Goal: Task Accomplishment & Management: Manage account settings

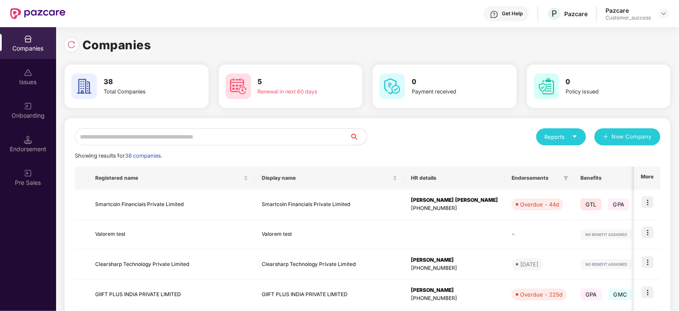
click at [171, 139] on input "text" at bounding box center [212, 136] width 275 height 17
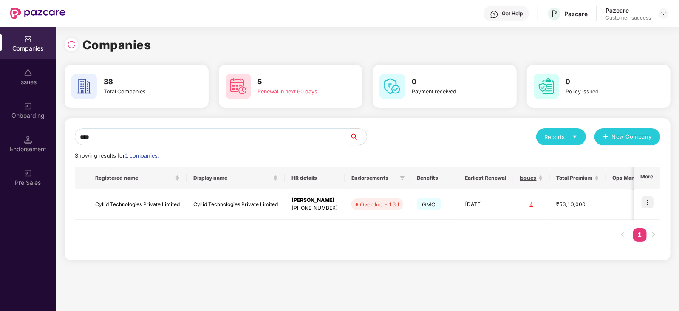
click at [232, 131] on input "****" at bounding box center [212, 136] width 275 height 17
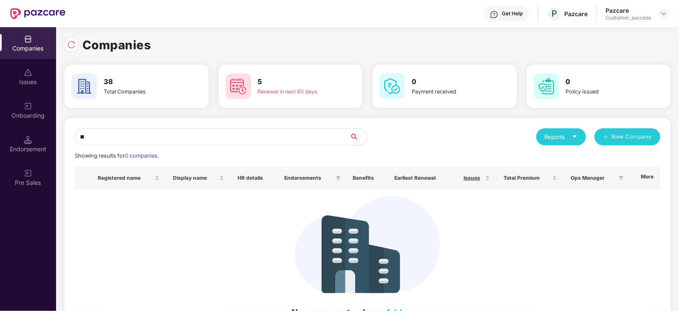
type input "*"
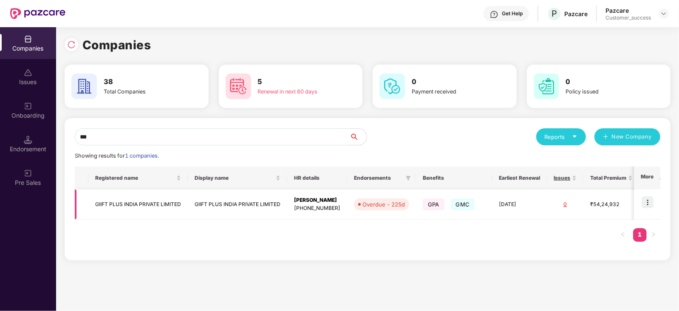
type input "***"
click at [653, 201] on img at bounding box center [648, 202] width 12 height 12
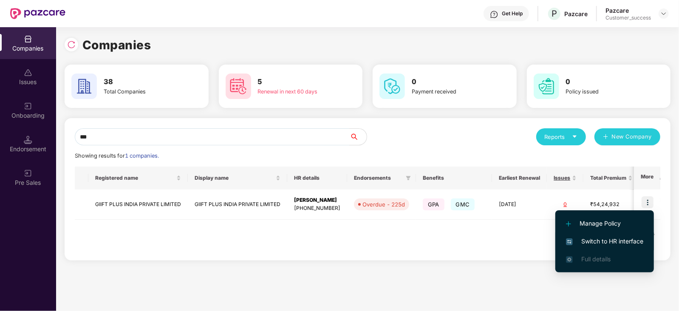
click at [607, 241] on span "Switch to HR interface" at bounding box center [604, 241] width 77 height 9
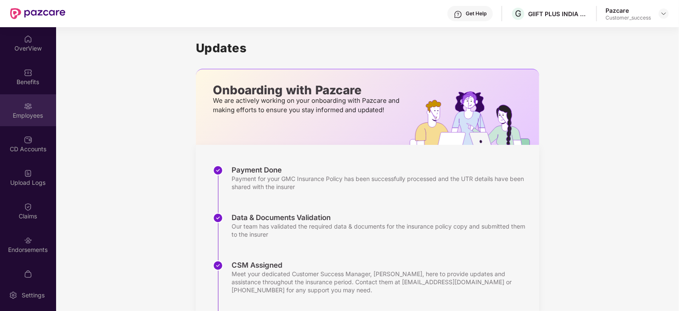
click at [17, 120] on div "Employees" at bounding box center [28, 110] width 56 height 32
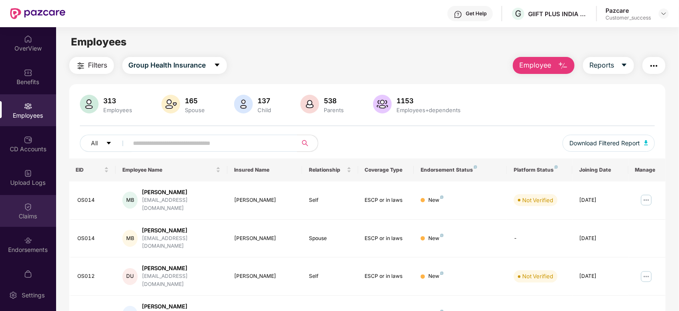
click at [23, 220] on div "Claims" at bounding box center [28, 211] width 56 height 32
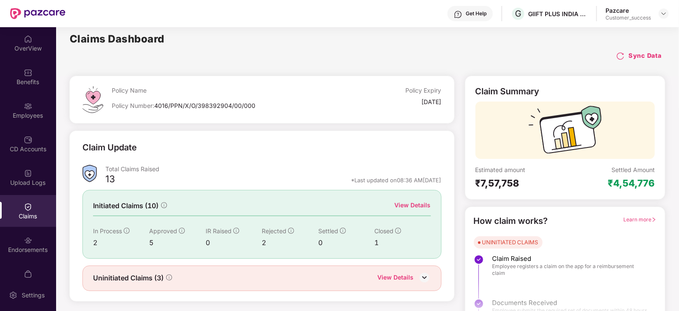
click at [412, 209] on div "View Details" at bounding box center [413, 205] width 36 height 9
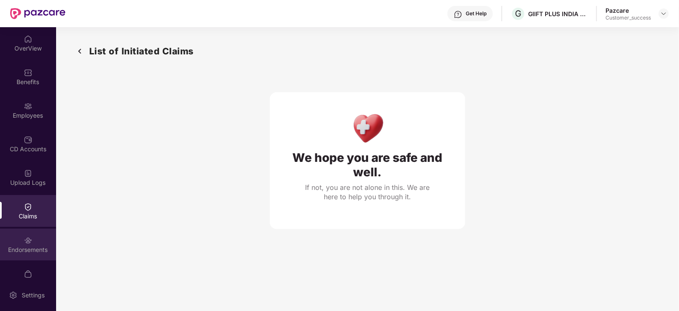
click at [17, 246] on div "Endorsements" at bounding box center [28, 250] width 56 height 9
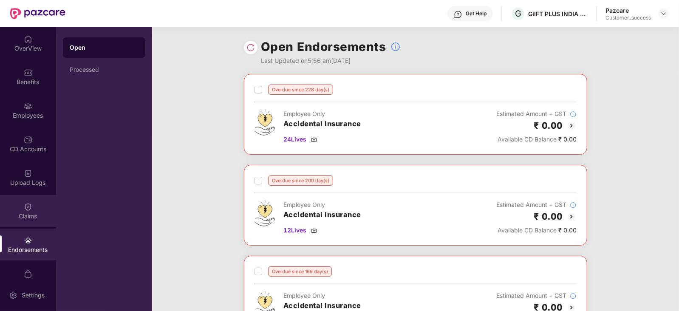
click at [30, 216] on div "Claims" at bounding box center [28, 216] width 56 height 9
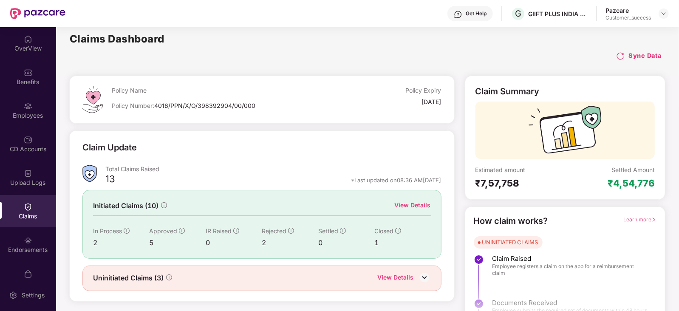
click at [413, 203] on div "View Details" at bounding box center [413, 205] width 36 height 9
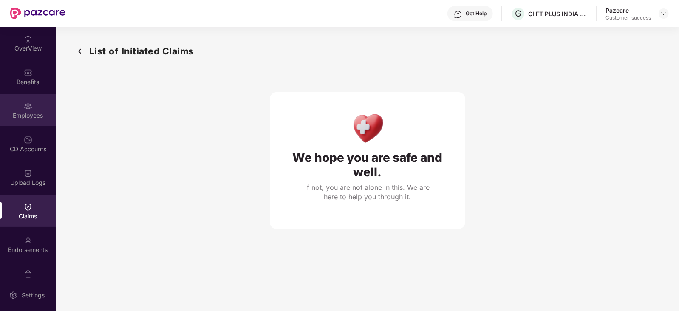
click at [29, 106] on img at bounding box center [28, 106] width 9 height 9
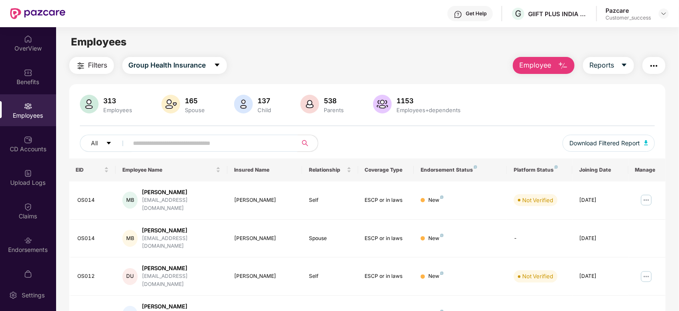
click at [187, 147] on input "text" at bounding box center [209, 143] width 153 height 13
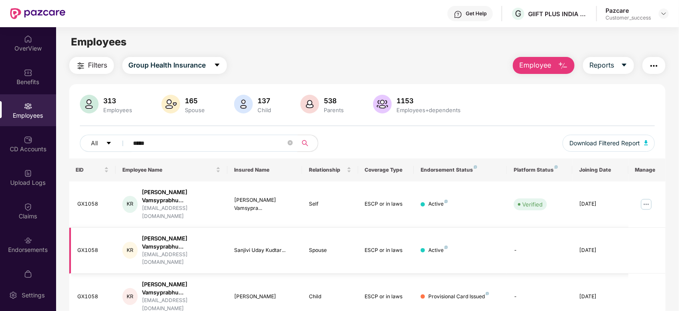
scroll to position [57, 0]
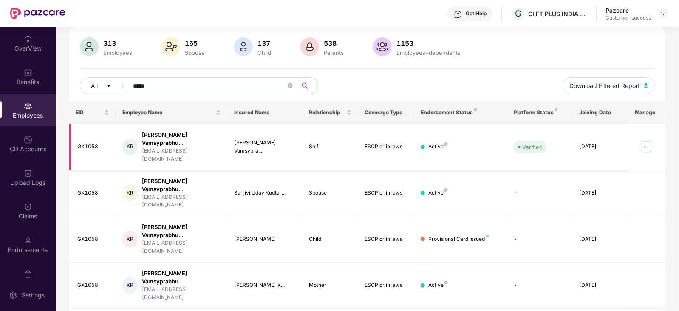
type input "*****"
click at [644, 144] on img at bounding box center [647, 147] width 14 height 14
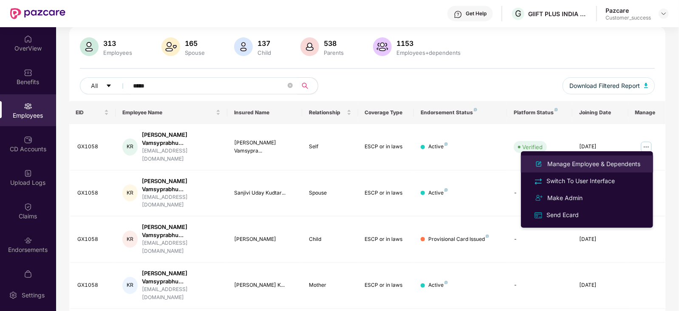
click at [606, 165] on div "Manage Employee & Dependents" at bounding box center [594, 163] width 96 height 9
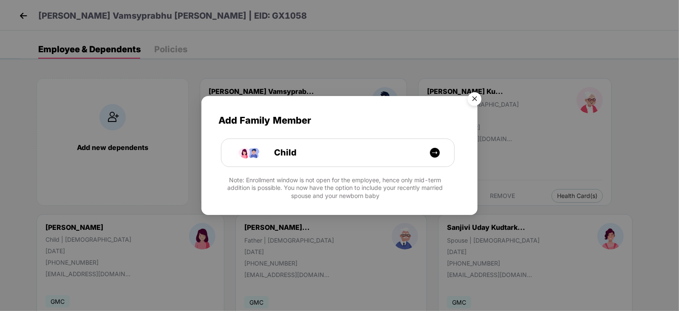
click at [476, 103] on img "Close" at bounding box center [475, 100] width 24 height 24
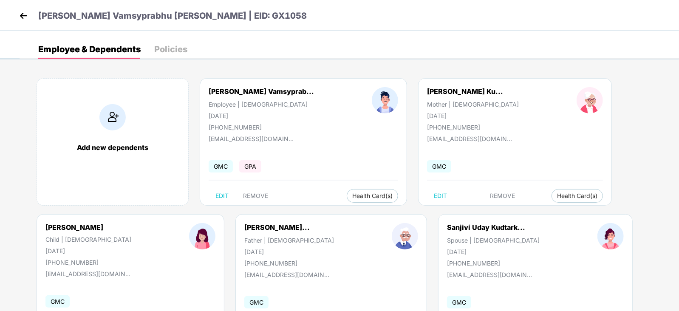
click at [26, 15] on img at bounding box center [23, 15] width 13 height 13
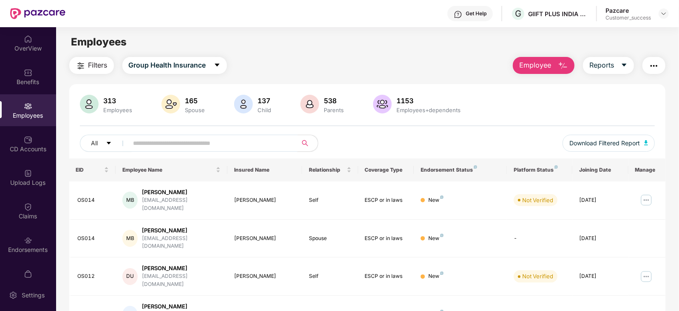
click at [194, 141] on input "text" at bounding box center [209, 143] width 153 height 13
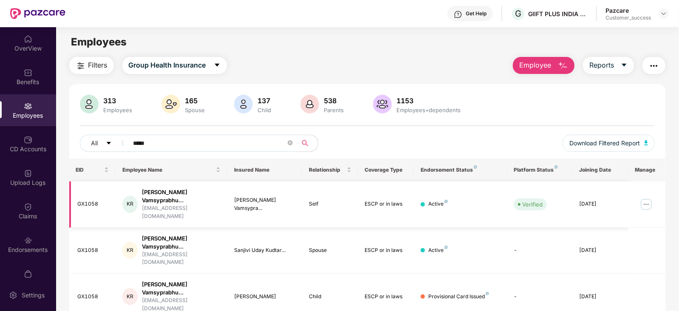
type input "*****"
click at [645, 200] on img at bounding box center [647, 205] width 14 height 14
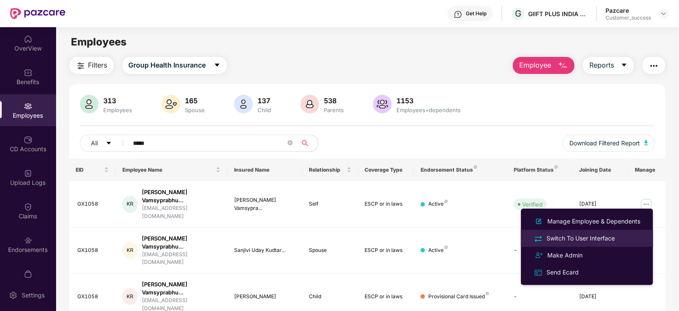
click at [582, 239] on div "Switch To User Interface" at bounding box center [581, 238] width 72 height 9
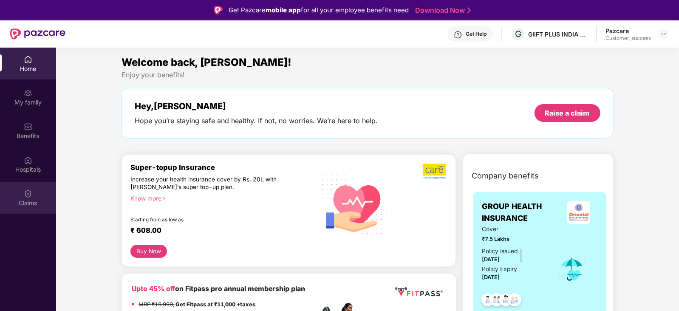
click at [28, 199] on div "Claims" at bounding box center [28, 203] width 56 height 9
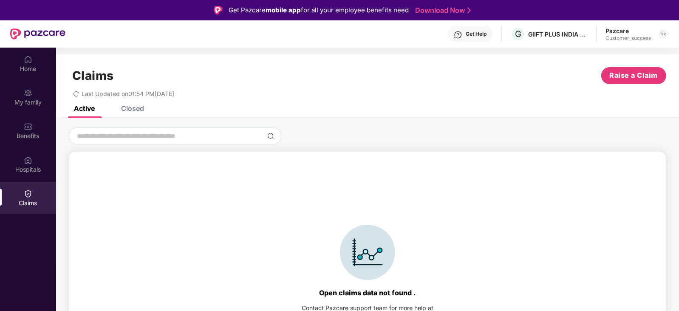
scroll to position [19, 0]
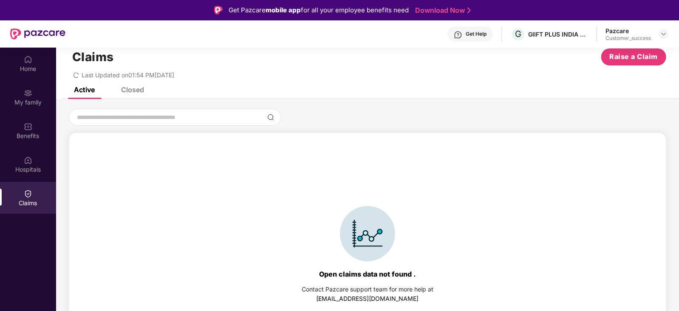
click at [135, 91] on div "Closed" at bounding box center [132, 89] width 23 height 9
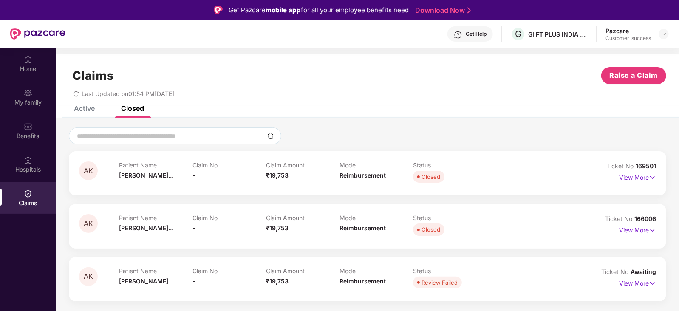
scroll to position [47, 0]
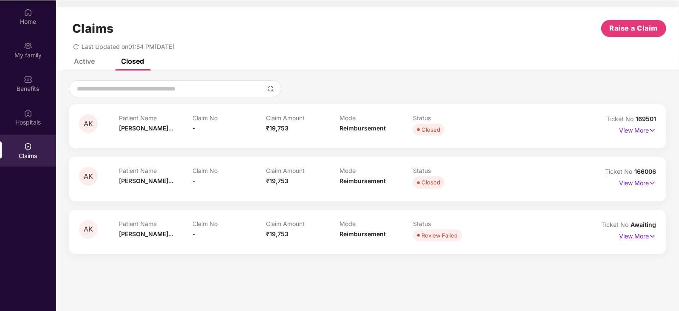
click at [641, 239] on p "View More" at bounding box center [637, 235] width 37 height 11
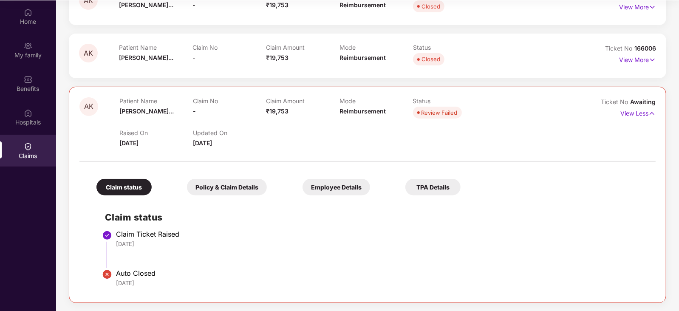
scroll to position [0, 0]
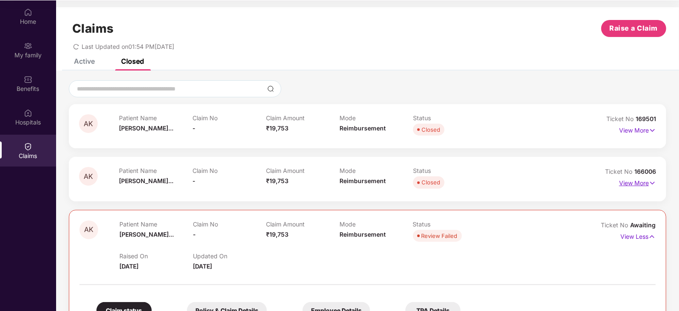
click at [641, 182] on p "View More" at bounding box center [637, 181] width 37 height 11
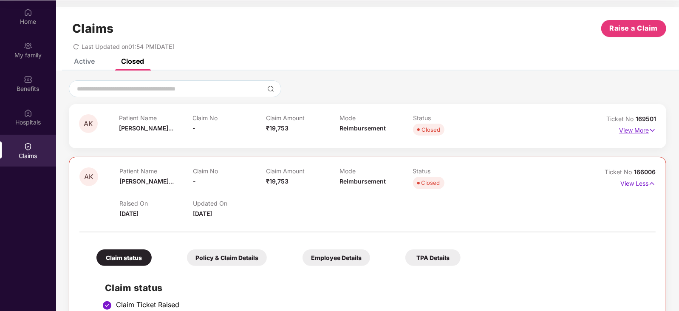
click at [646, 130] on p "View More" at bounding box center [637, 129] width 37 height 11
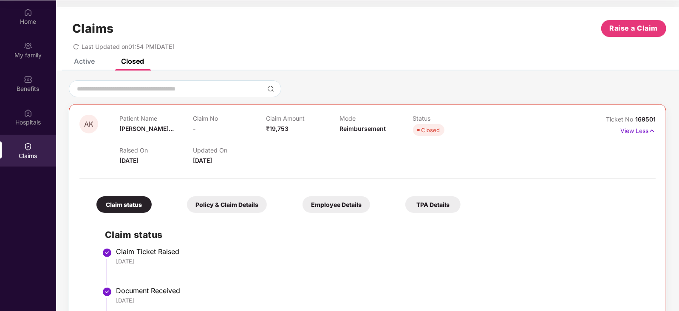
scroll to position [3, 0]
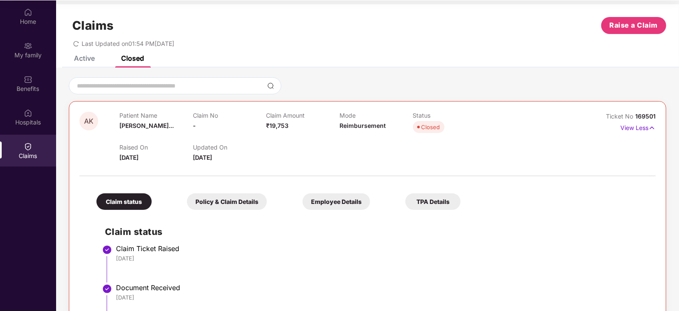
click at [651, 115] on span "169501" at bounding box center [646, 116] width 20 height 7
copy div "No 169501"
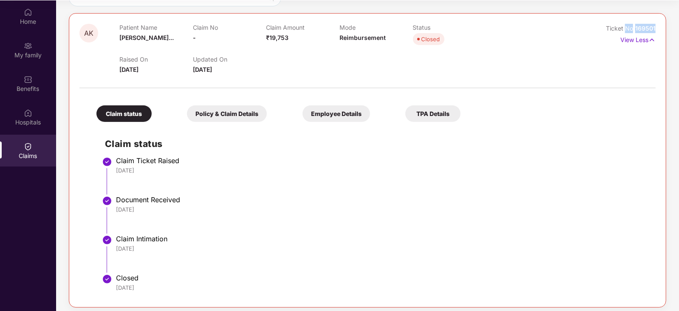
scroll to position [97, 0]
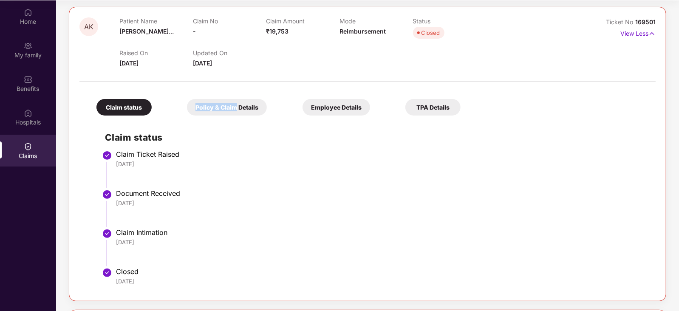
drag, startPoint x: 204, startPoint y: 96, endPoint x: 204, endPoint y: 102, distance: 5.1
click at [204, 102] on div "Claim status Policy & Claim Details Employee Details TPA Details" at bounding box center [274, 103] width 373 height 25
click at [204, 102] on div "Policy & Claim Details" at bounding box center [227, 107] width 80 height 17
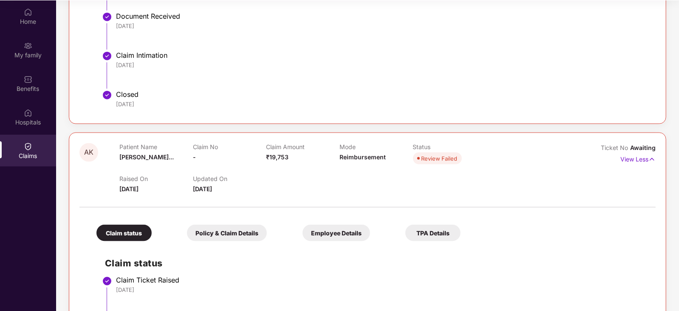
scroll to position [698, 0]
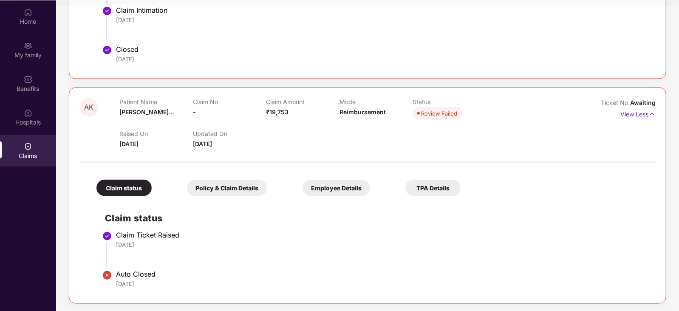
click at [218, 189] on div "Policy & Claim Details" at bounding box center [227, 188] width 80 height 17
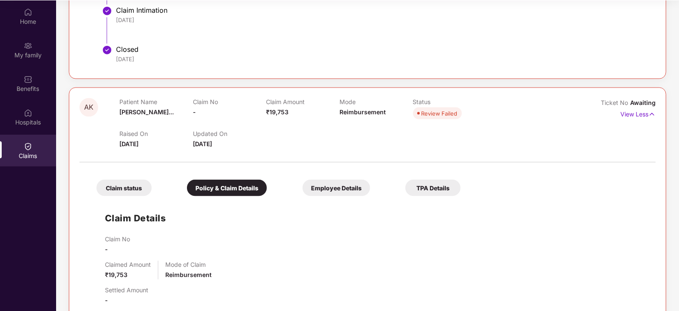
click at [303, 194] on div "Employee Details" at bounding box center [337, 188] width 68 height 17
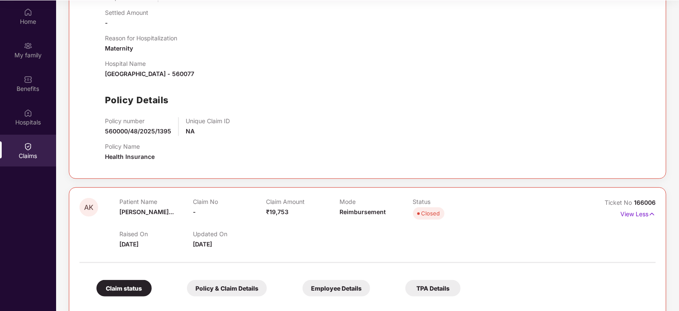
scroll to position [0, 0]
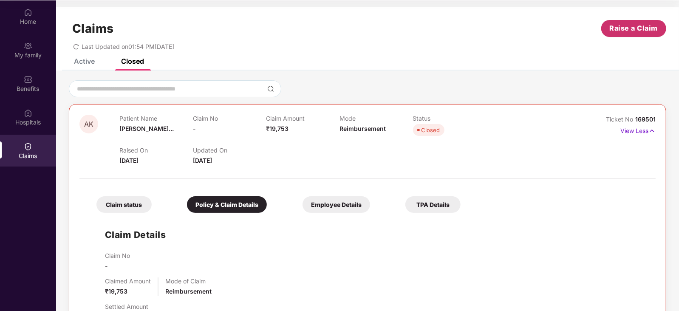
click at [625, 30] on span "Raise a Claim" at bounding box center [634, 28] width 48 height 11
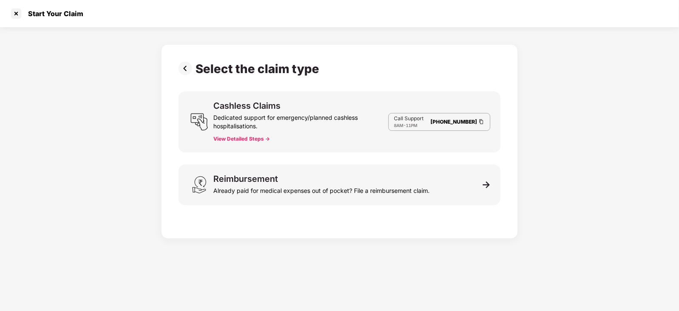
scroll to position [20, 0]
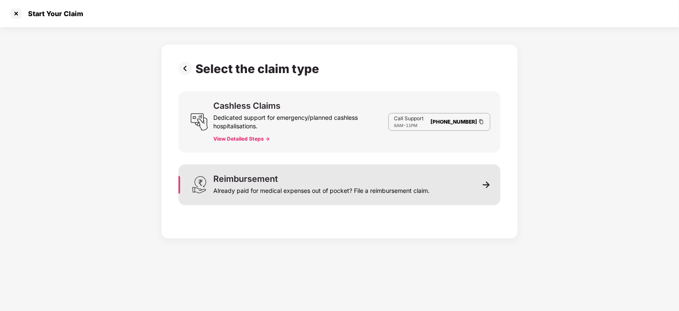
click at [341, 175] on div "Reimbursement Already paid for medical expenses out of pocket? File a reimburse…" at bounding box center [321, 185] width 216 height 20
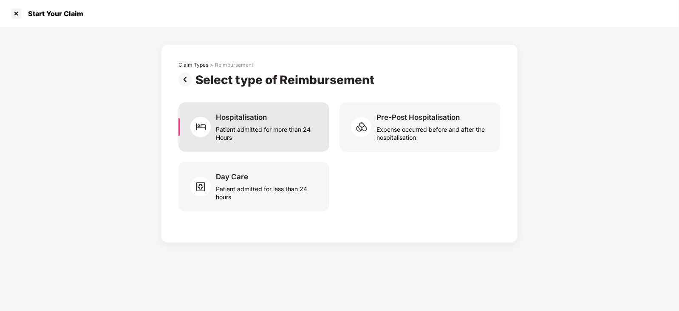
click at [279, 121] on div "Hospitalisation Patient admitted for more than 24 Hours" at bounding box center [267, 127] width 103 height 29
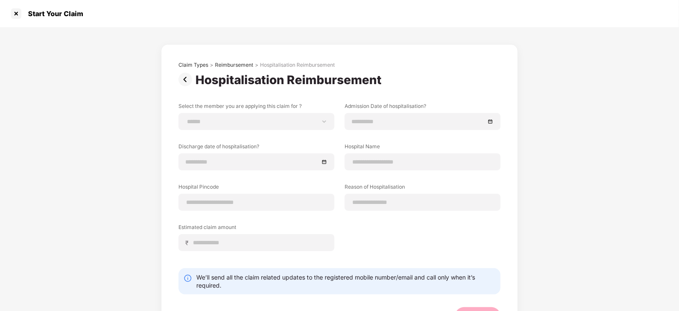
scroll to position [35, 0]
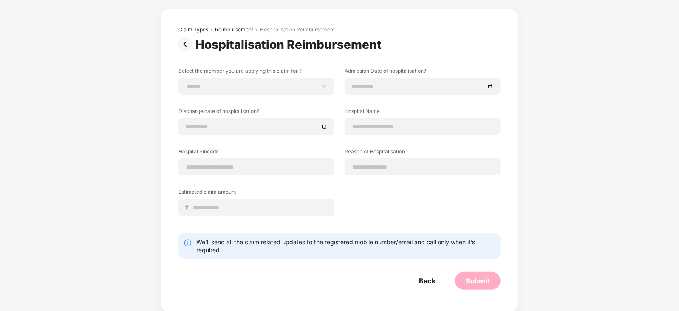
drag, startPoint x: 216, startPoint y: 110, endPoint x: 59, endPoint y: 117, distance: 157.5
click at [59, 117] on div "**********" at bounding box center [339, 152] width 679 height 320
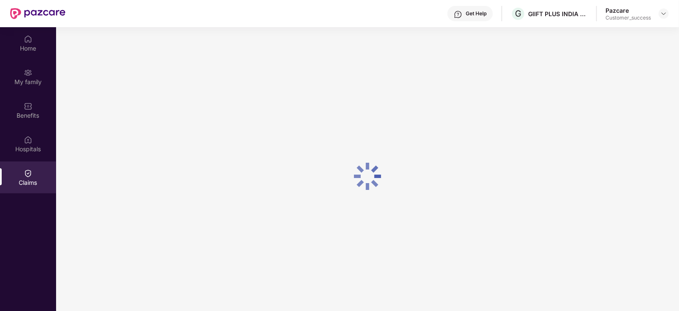
scroll to position [0, 0]
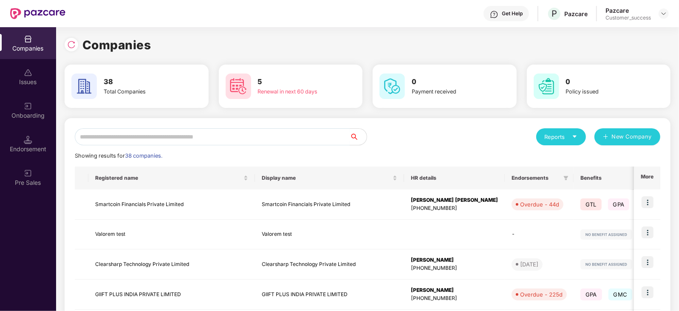
click at [139, 139] on input "text" at bounding box center [212, 136] width 275 height 17
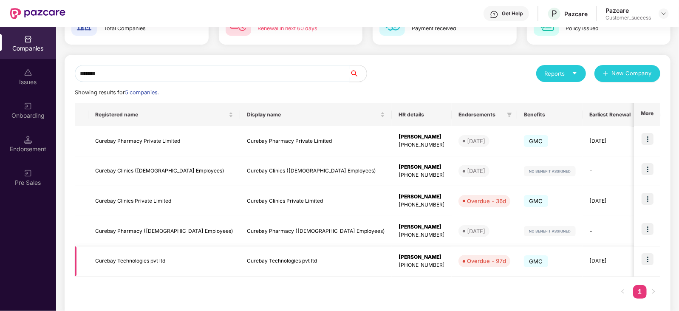
scroll to position [64, 0]
type input "*******"
click at [148, 196] on td "Curebay Clinics Private Limited" at bounding box center [164, 201] width 152 height 30
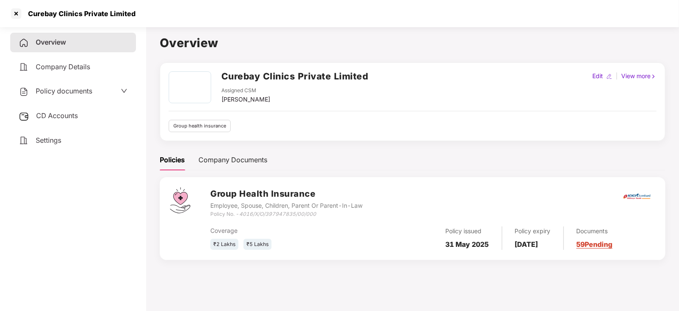
click at [85, 68] on span "Company Details" at bounding box center [63, 66] width 54 height 9
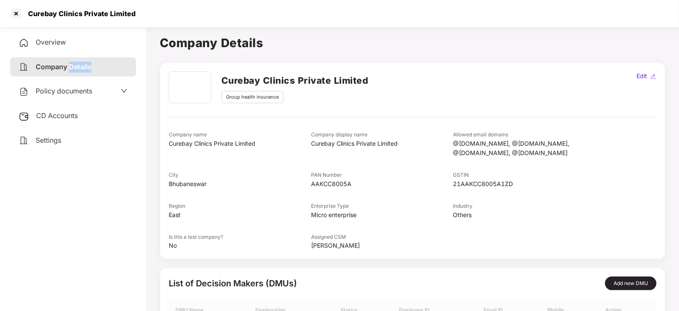
click at [85, 68] on span "Company Details" at bounding box center [64, 66] width 56 height 9
click at [639, 76] on div "Edit" at bounding box center [642, 75] width 14 height 9
select select "****"
select select "******"
select select "**********"
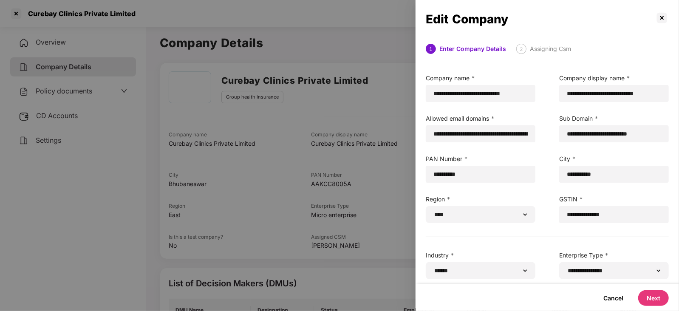
click at [21, 138] on div at bounding box center [339, 155] width 679 height 311
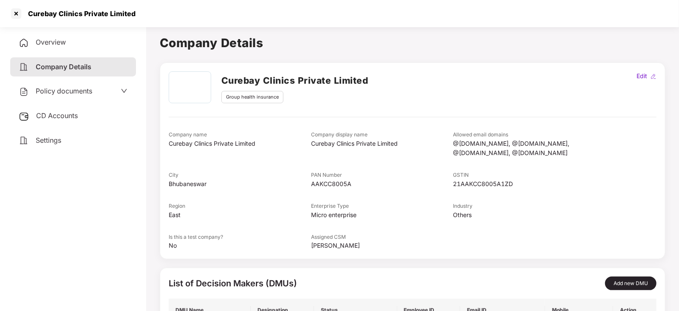
drag, startPoint x: 640, startPoint y: 77, endPoint x: 355, endPoint y: 164, distance: 297.2
click at [355, 164] on div "Company name Curebay Clinics Private Limited Company display name Curebay Clini…" at bounding box center [413, 190] width 488 height 119
click at [640, 75] on div "Edit" at bounding box center [642, 75] width 14 height 9
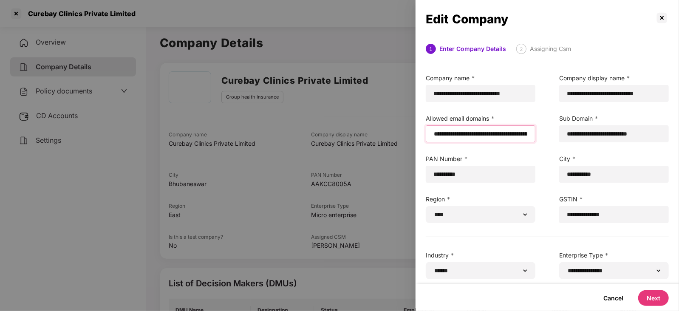
click at [517, 135] on input "**********" at bounding box center [480, 134] width 95 height 9
type input "**********"
click at [640, 295] on button "Next" at bounding box center [654, 298] width 31 height 16
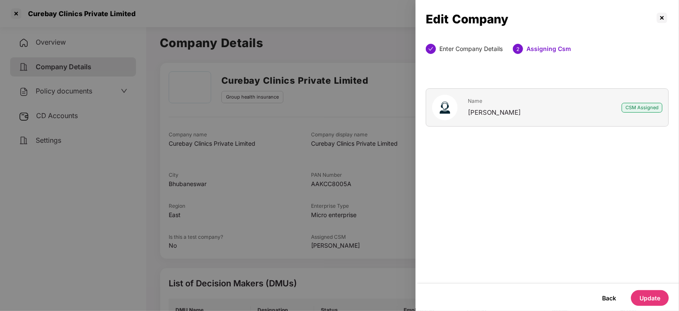
click at [640, 295] on button "Update" at bounding box center [650, 298] width 38 height 16
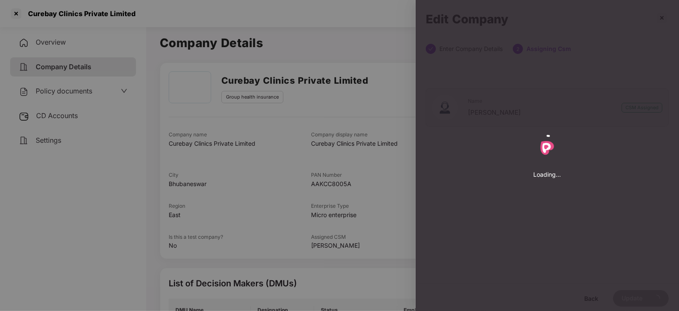
select select "****"
select select "******"
select select "**********"
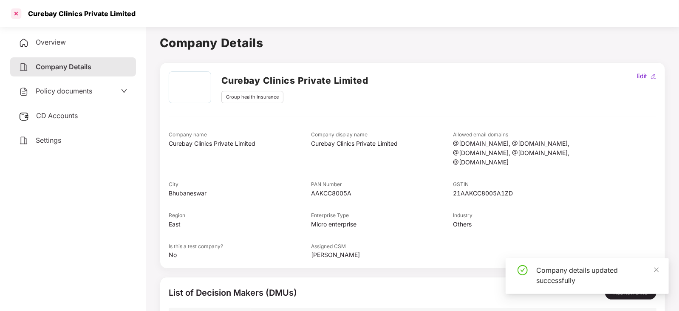
click at [14, 9] on div at bounding box center [16, 14] width 14 height 14
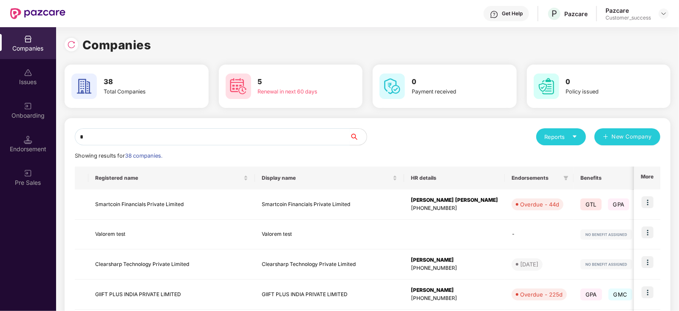
click at [286, 139] on input "*" at bounding box center [212, 136] width 275 height 17
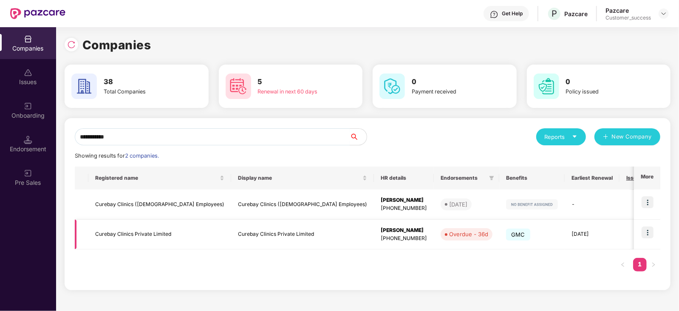
type input "**********"
click at [643, 233] on img at bounding box center [648, 233] width 12 height 12
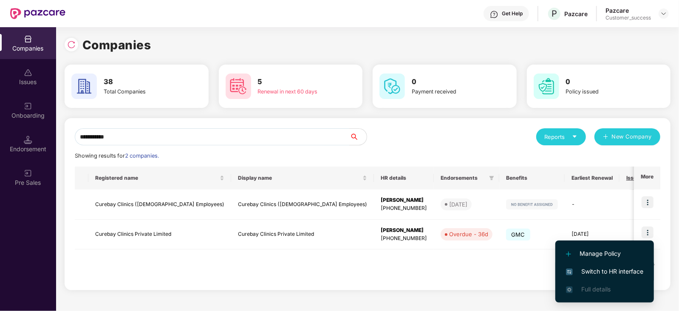
click at [593, 266] on li "Switch to HR interface" at bounding box center [605, 272] width 99 height 18
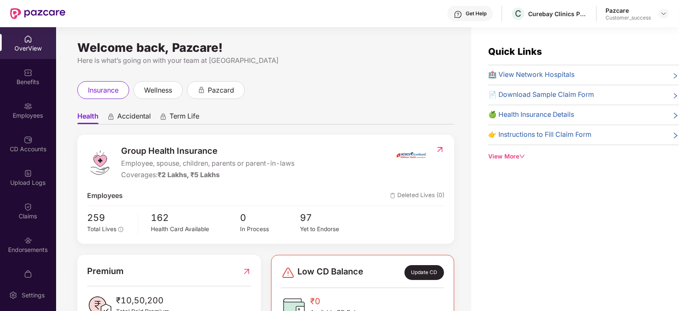
click at [8, 110] on div "Employees" at bounding box center [28, 110] width 56 height 32
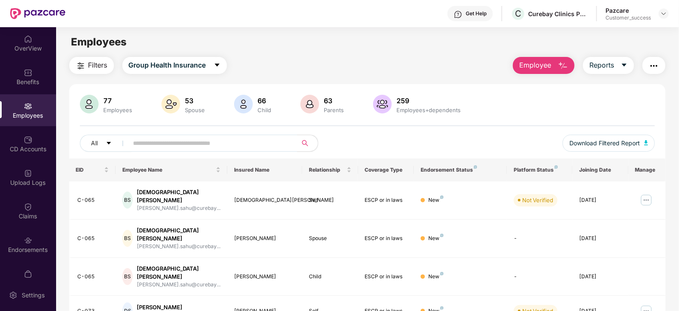
click at [541, 64] on span "Employee" at bounding box center [535, 65] width 32 height 11
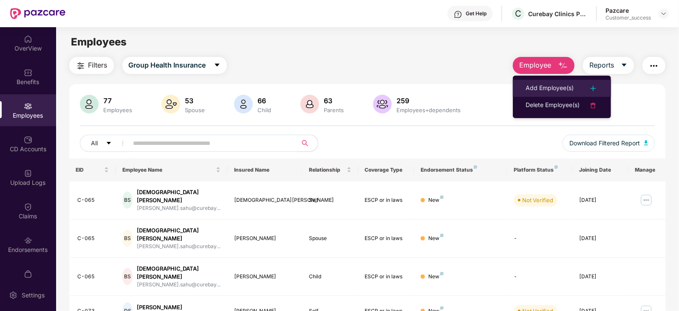
click at [526, 88] on div "Add Employee(s)" at bounding box center [550, 88] width 48 height 10
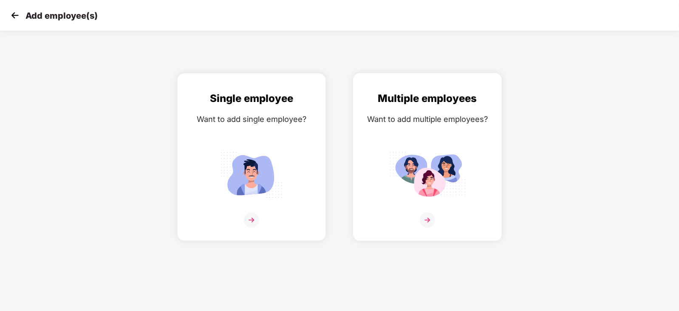
click at [391, 136] on div "Multiple employees Want to add multiple employees?" at bounding box center [427, 165] width 131 height 148
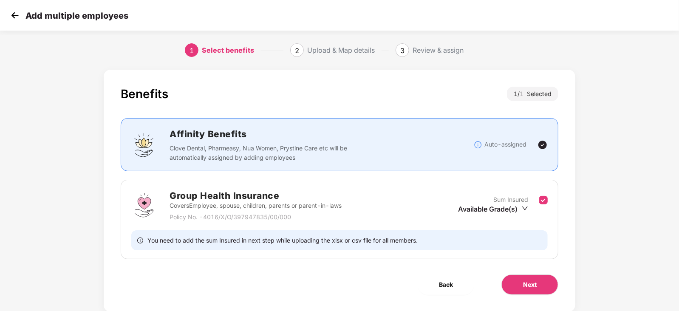
scroll to position [22, 0]
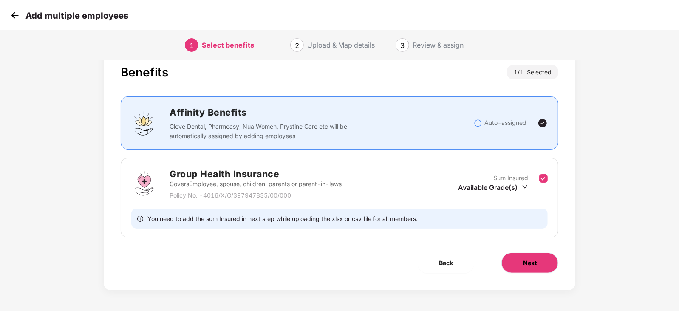
click at [517, 256] on button "Next" at bounding box center [530, 263] width 57 height 20
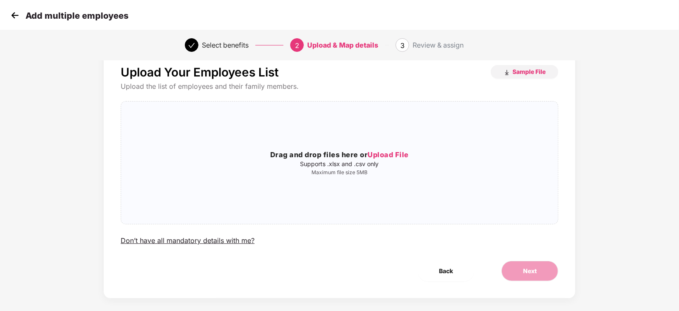
scroll to position [0, 0]
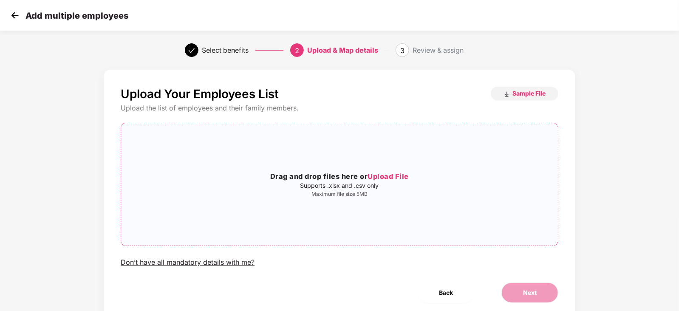
click at [353, 139] on div "Drag and drop files here or Upload File Supports .xlsx and .csv only Maximum fi…" at bounding box center [339, 184] width 437 height 109
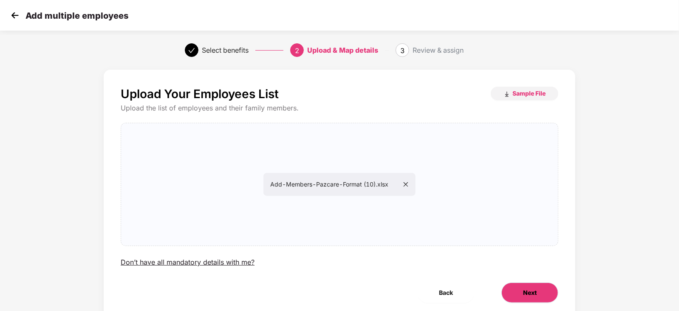
click at [529, 288] on button "Next" at bounding box center [530, 293] width 57 height 20
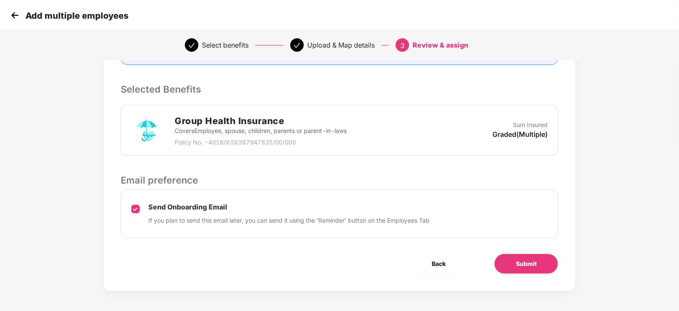
scroll to position [162, 0]
click at [517, 260] on span "Submit" at bounding box center [526, 263] width 21 height 9
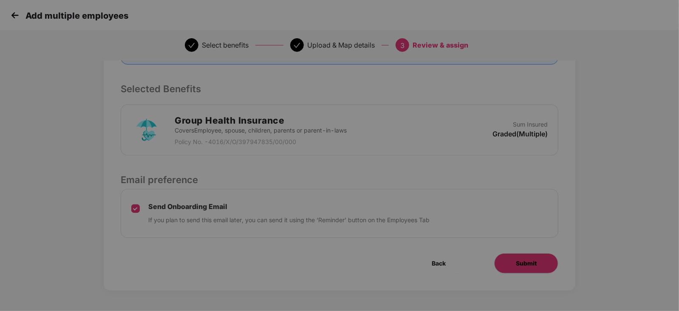
scroll to position [0, 0]
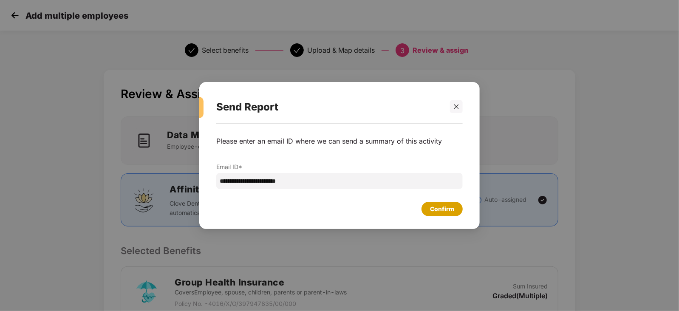
click at [446, 209] on div "Confirm" at bounding box center [442, 208] width 24 height 9
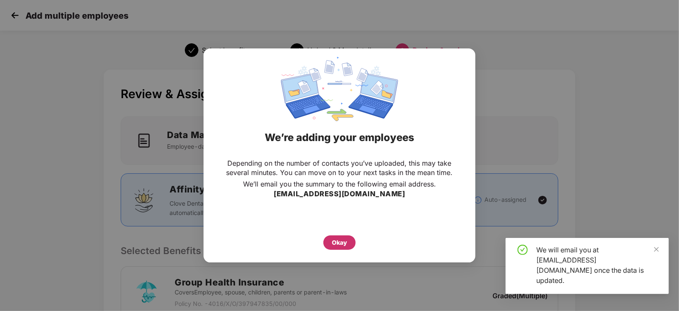
click at [349, 241] on div "Okay" at bounding box center [340, 243] width 32 height 14
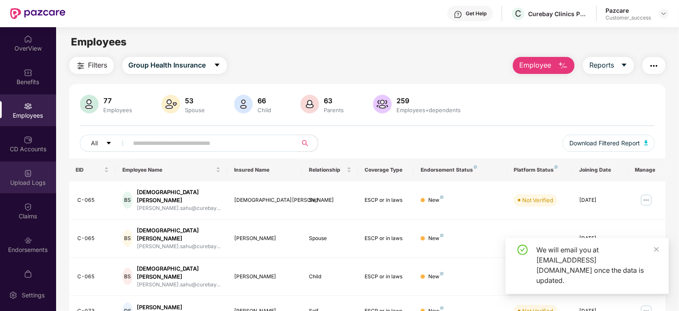
click at [30, 174] on img at bounding box center [28, 173] width 9 height 9
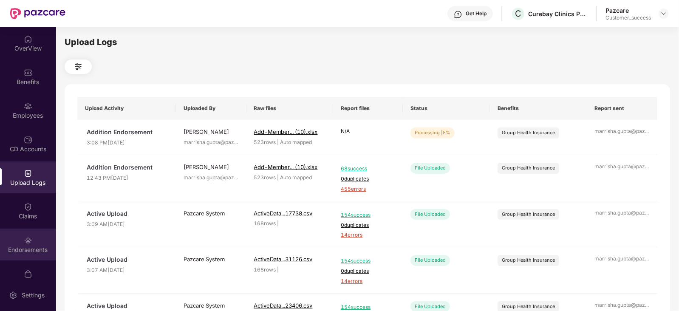
click at [22, 254] on div "Endorsements" at bounding box center [28, 245] width 56 height 32
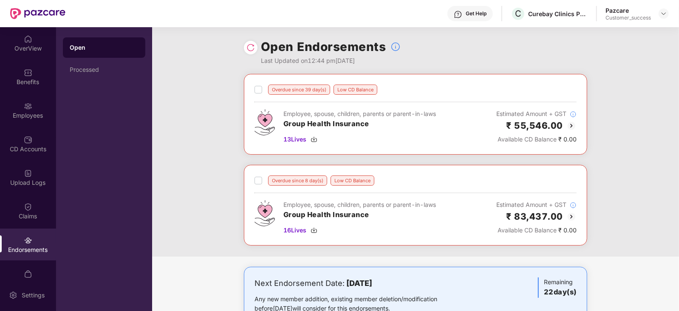
click at [250, 48] on img at bounding box center [251, 47] width 9 height 9
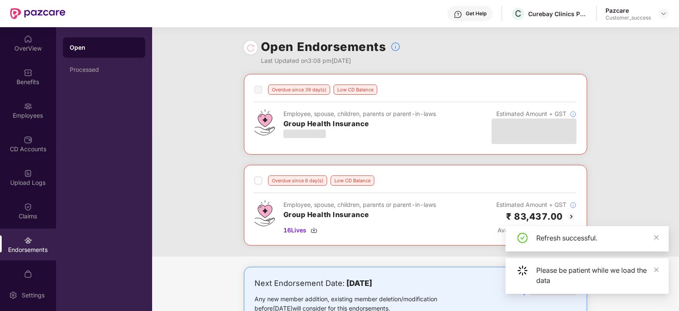
scroll to position [165, 0]
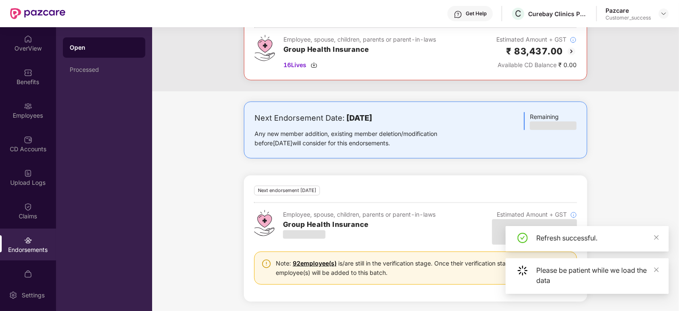
click at [585, 166] on div "Next Endorsement Date: 14 October 2025 Any new member addition, existing member…" at bounding box center [415, 207] width 527 height 210
click at [660, 273] on div "Please be patient while we load the data" at bounding box center [587, 276] width 163 height 36
click at [655, 271] on icon "close" at bounding box center [657, 270] width 6 height 6
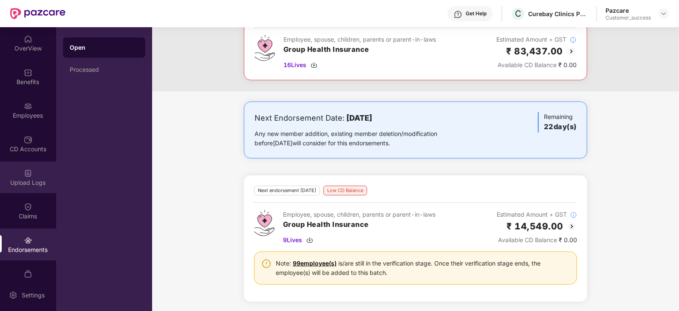
click at [19, 187] on div "Upload Logs" at bounding box center [28, 178] width 56 height 32
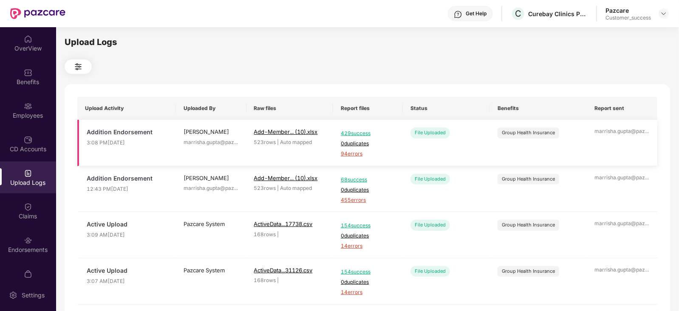
click at [347, 151] on span "94 errors" at bounding box center [368, 154] width 54 height 8
click at [665, 13] on img at bounding box center [664, 13] width 7 height 7
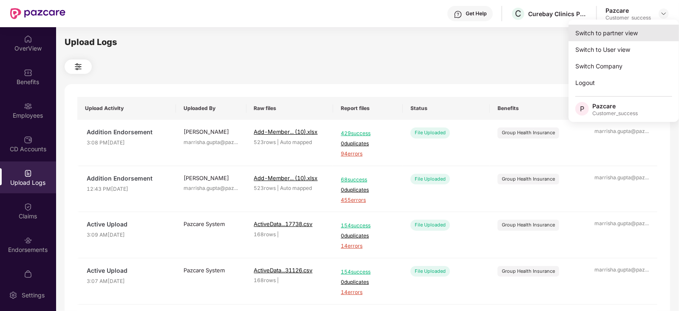
click at [639, 37] on div "Switch to partner view" at bounding box center [624, 33] width 111 height 17
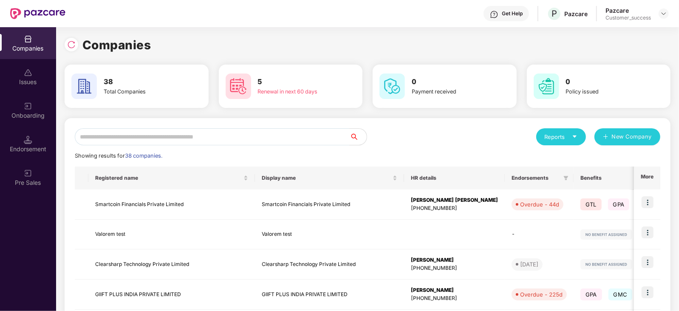
click at [37, 111] on div "Onboarding" at bounding box center [28, 115] width 56 height 9
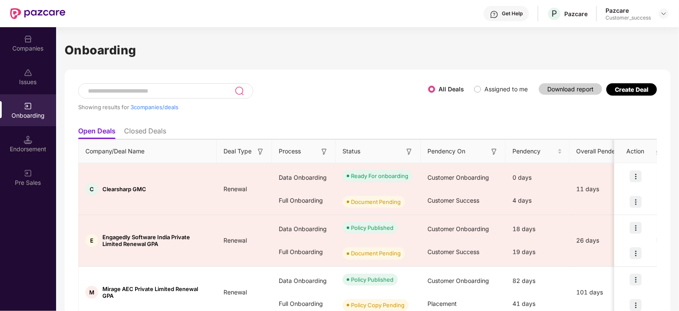
scroll to position [38, 0]
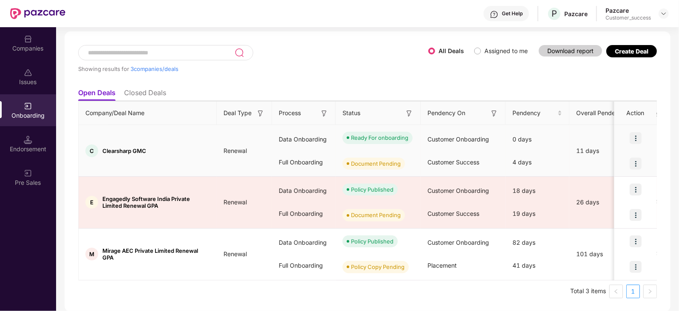
click at [378, 162] on div "Document Pending" at bounding box center [376, 163] width 50 height 9
